Goal: Information Seeking & Learning: Find specific page/section

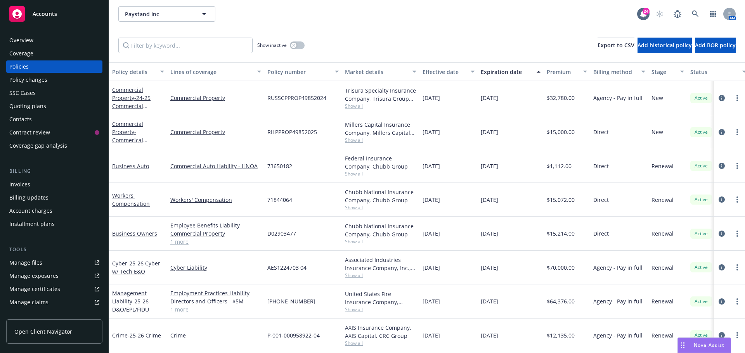
scroll to position [5, 0]
click at [697, 17] on icon at bounding box center [694, 13] width 7 height 7
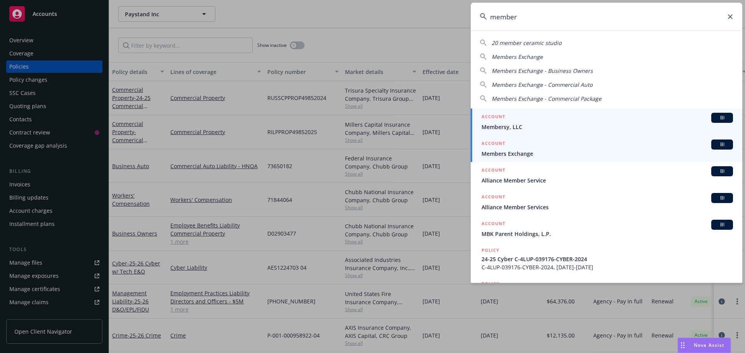
type input "member"
click at [712, 149] on div "BI" at bounding box center [722, 145] width 22 height 10
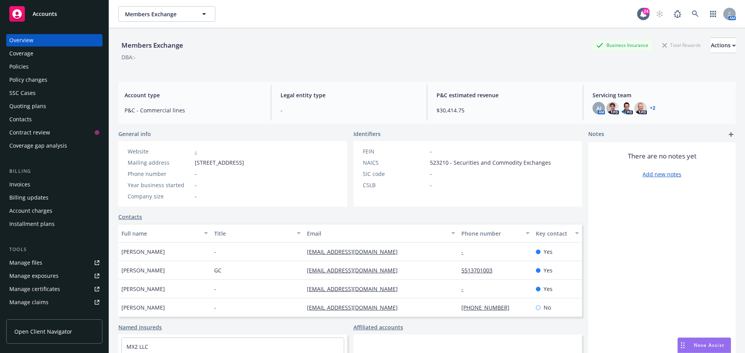
click at [304, 57] on div "DBA: -" at bounding box center [426, 57] width 617 height 8
click at [24, 183] on div "Invoices" at bounding box center [19, 184] width 21 height 12
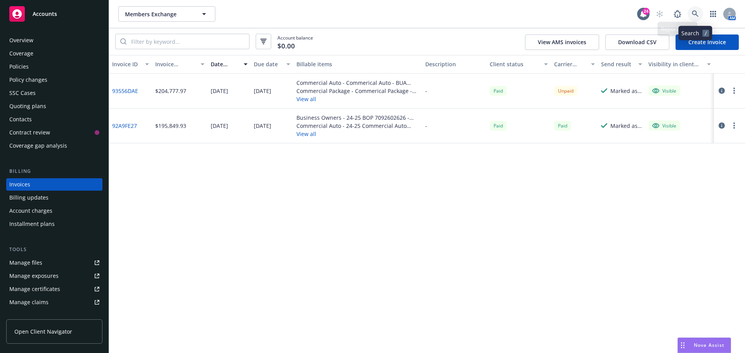
click at [693, 11] on icon at bounding box center [694, 13] width 7 height 7
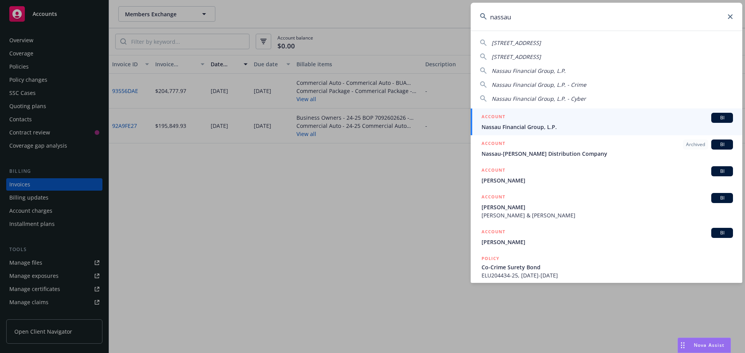
type input "nassau"
click at [714, 121] on span "BI" at bounding box center [722, 117] width 16 height 7
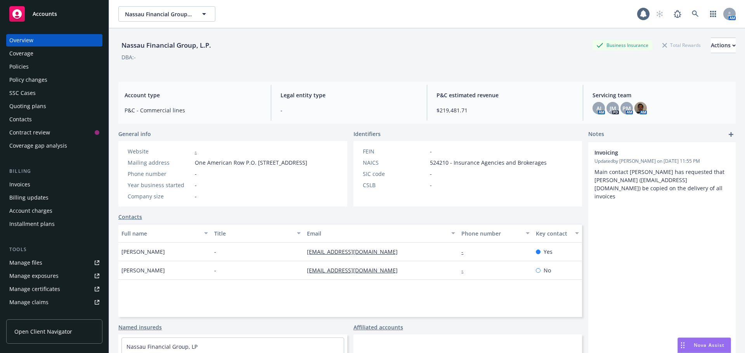
click at [41, 188] on div "Invoices" at bounding box center [54, 184] width 90 height 12
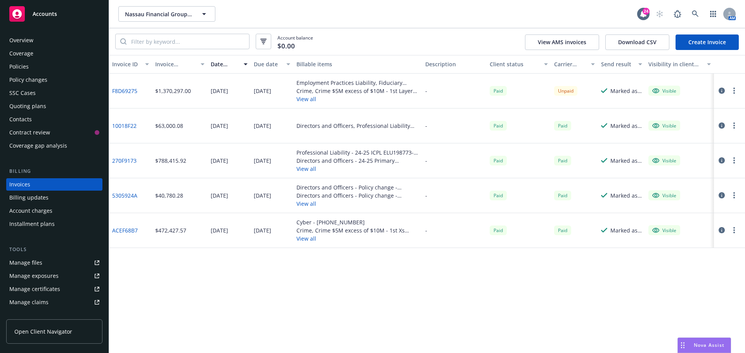
click at [403, 48] on div "Account balance $0.00 View AMS invoices Download CSV Create Invoice" at bounding box center [427, 41] width 636 height 27
click at [29, 91] on div "SSC Cases" at bounding box center [22, 93] width 26 height 12
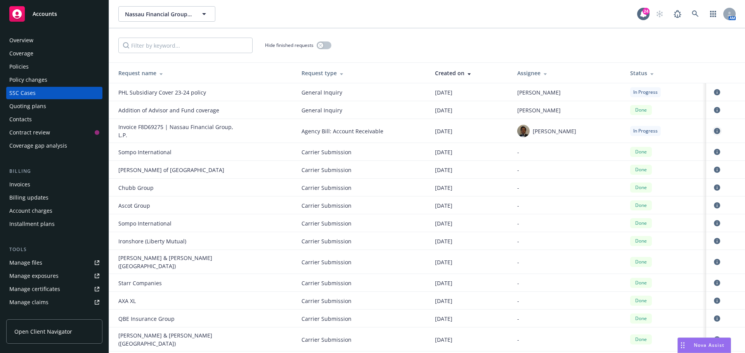
click at [712, 127] on link "circleInformation" at bounding box center [716, 130] width 9 height 9
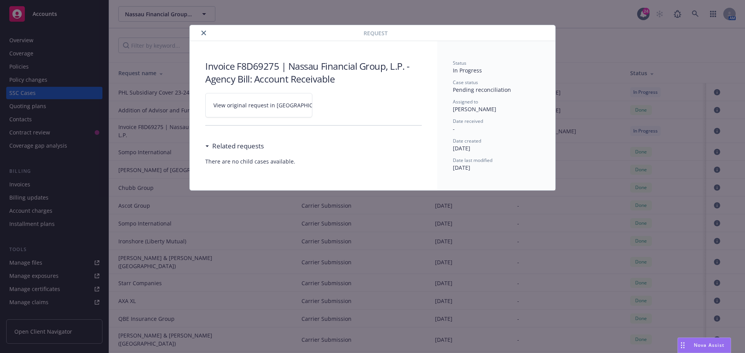
click at [266, 110] on link "View original request in [GEOGRAPHIC_DATA]" at bounding box center [258, 105] width 107 height 24
click at [206, 34] on icon "close" at bounding box center [203, 33] width 5 height 5
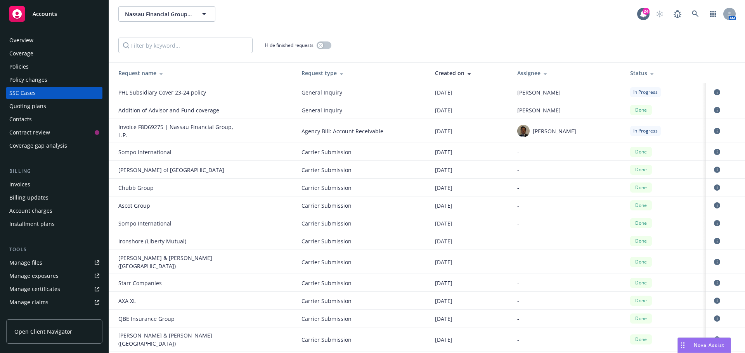
click at [28, 64] on div "Policies" at bounding box center [54, 66] width 90 height 12
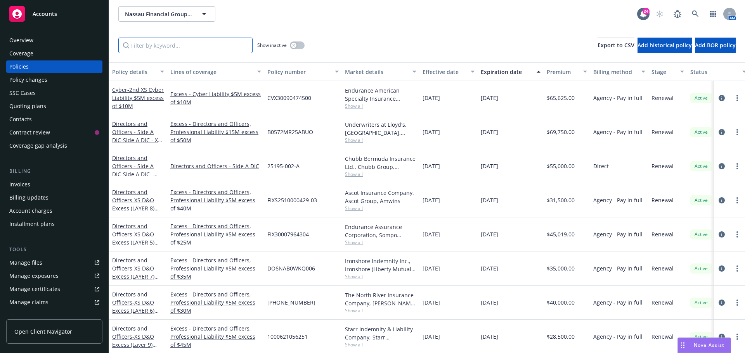
click at [192, 45] on input "Filter by keyword..." at bounding box center [185, 46] width 134 height 16
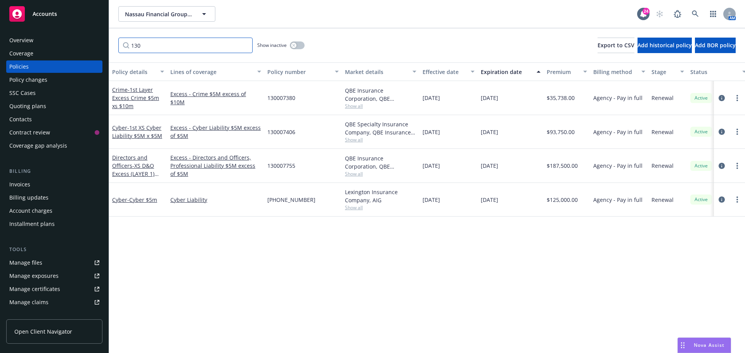
type input "130"
click at [152, 128] on span "- 1st XS Cyber Liability $5M x $5M" at bounding box center [137, 132] width 50 height 16
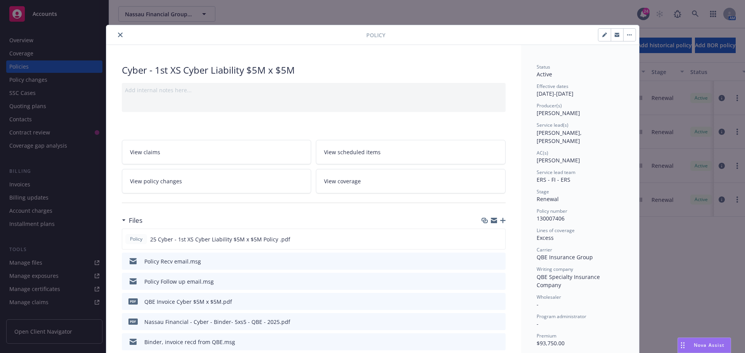
click at [119, 35] on button "close" at bounding box center [120, 34] width 9 height 9
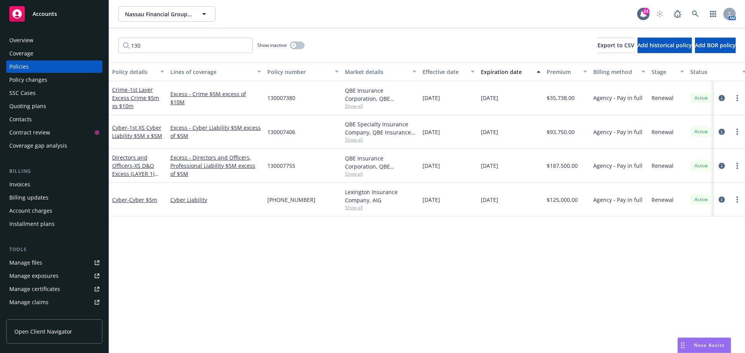
click at [467, 38] on div "130 Show inactive Export to CSV Add historical policy Add BOR policy" at bounding box center [427, 45] width 636 height 34
